Goal: Find contact information: Find contact information

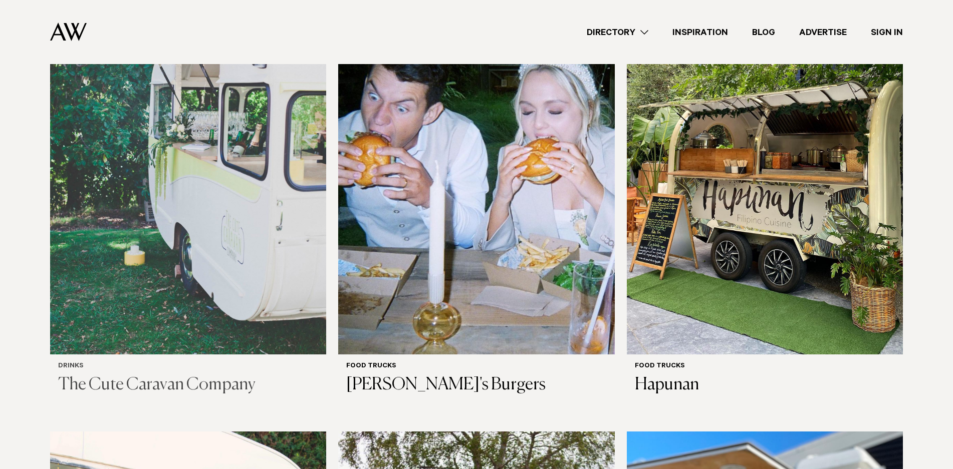
scroll to position [352, 0]
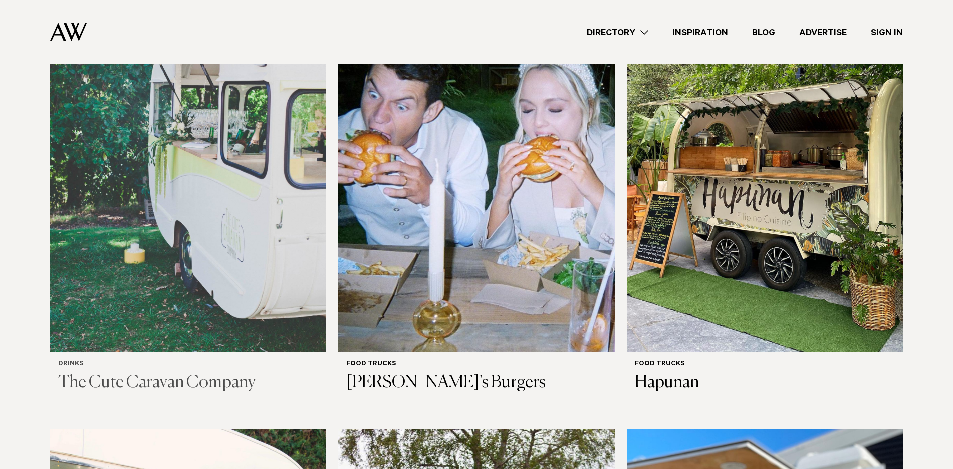
click at [146, 245] on img at bounding box center [188, 167] width 276 height 371
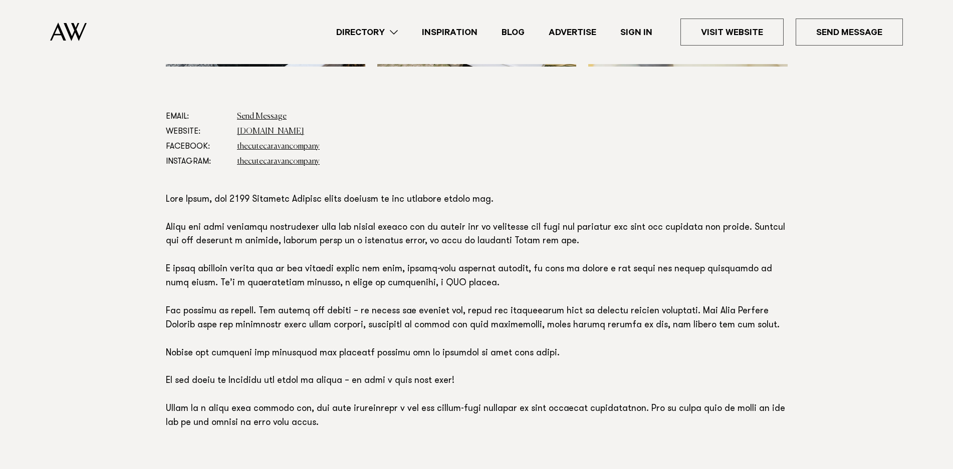
scroll to position [563, 0]
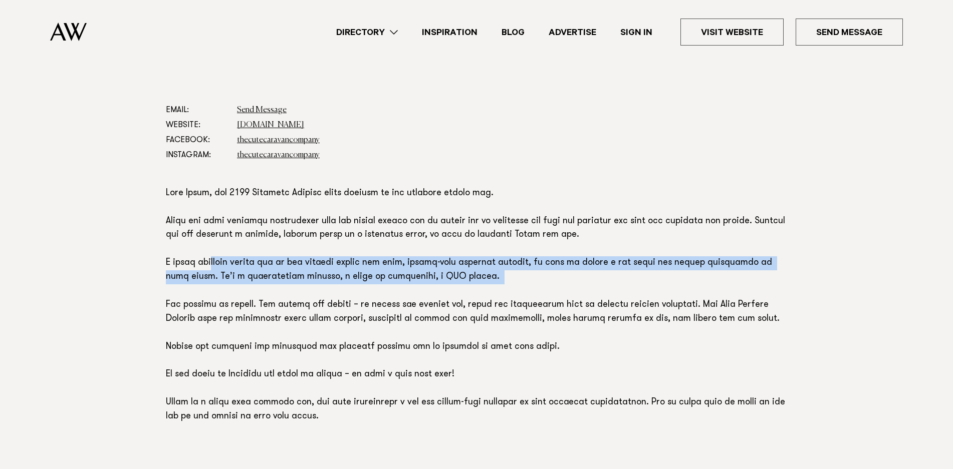
drag, startPoint x: 207, startPoint y: 260, endPoint x: 558, endPoint y: 277, distance: 352.0
click at [558, 277] on p at bounding box center [476, 305] width 621 height 237
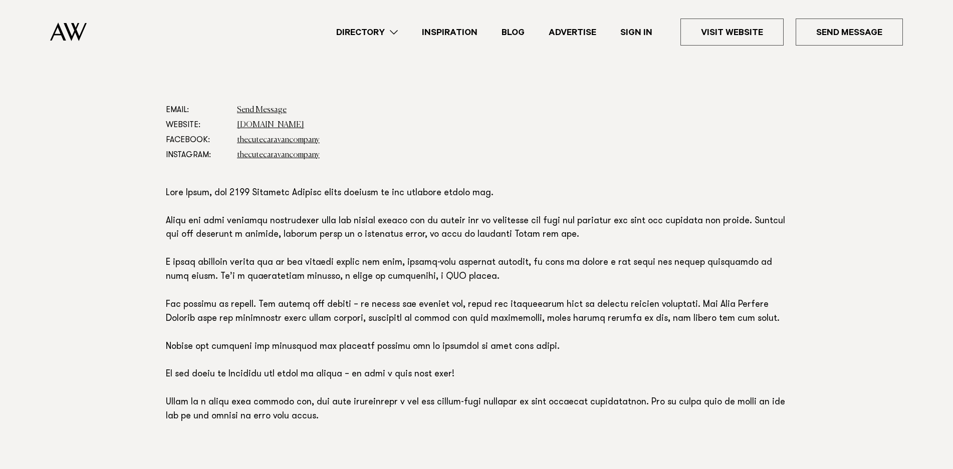
click at [908, 229] on section "Email: Send Message Website: www.thecutecaravancompany.co.nz Facebook: thecutec…" at bounding box center [476, 285] width 953 height 364
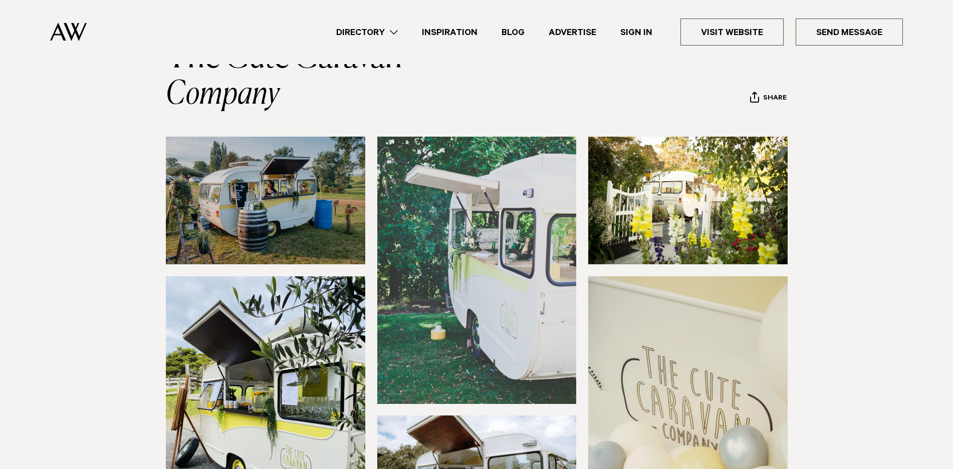
scroll to position [71, 0]
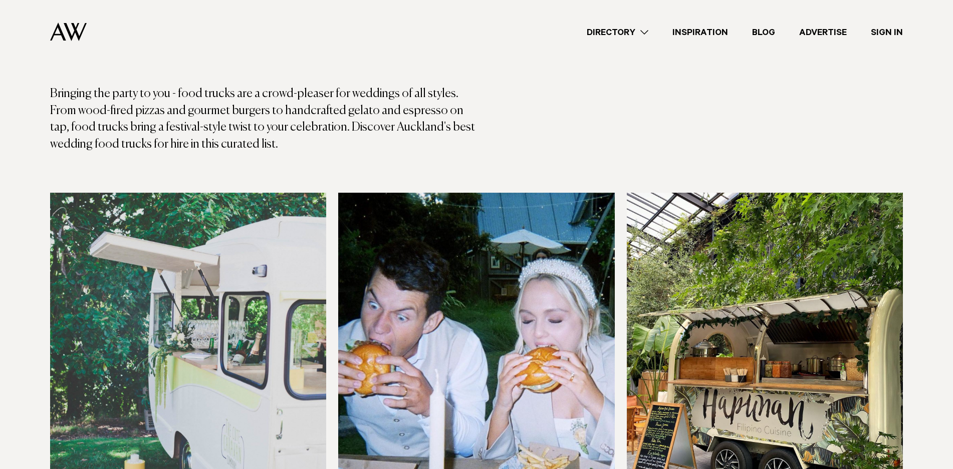
scroll to position [141, 0]
